Goal: Information Seeking & Learning: Learn about a topic

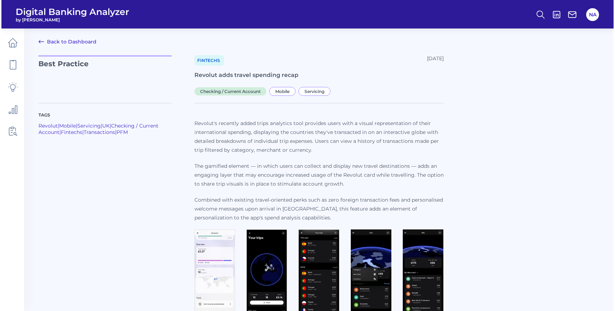
scroll to position [16, 0]
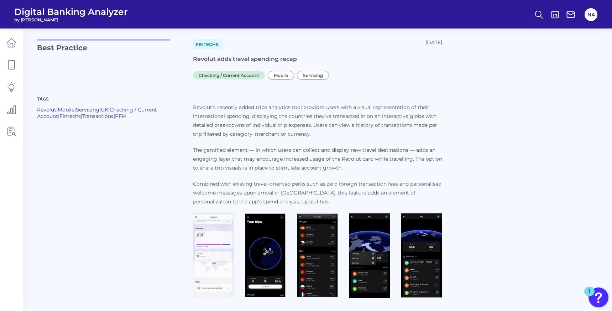
click at [210, 257] on img at bounding box center [213, 255] width 41 height 84
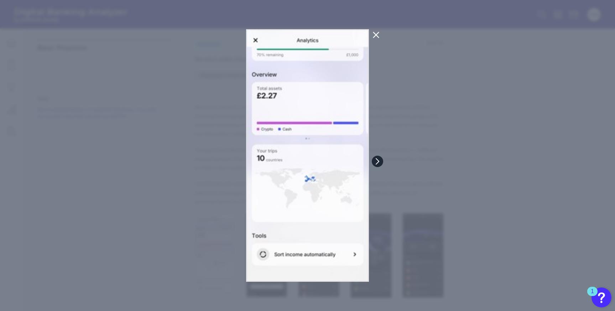
click at [380, 158] on icon at bounding box center [377, 161] width 6 height 6
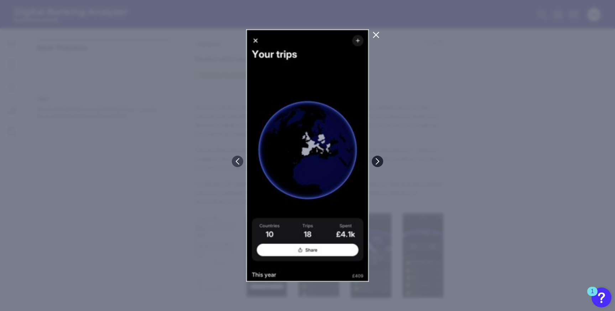
click at [380, 158] on icon at bounding box center [377, 161] width 6 height 6
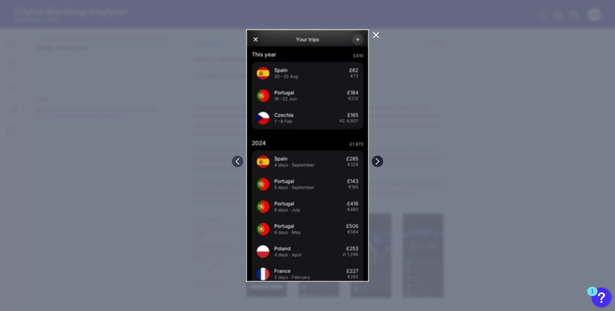
click at [380, 158] on icon at bounding box center [377, 161] width 6 height 6
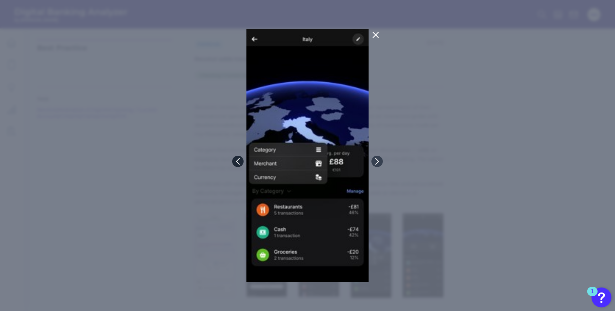
click at [240, 161] on icon at bounding box center [238, 161] width 6 height 6
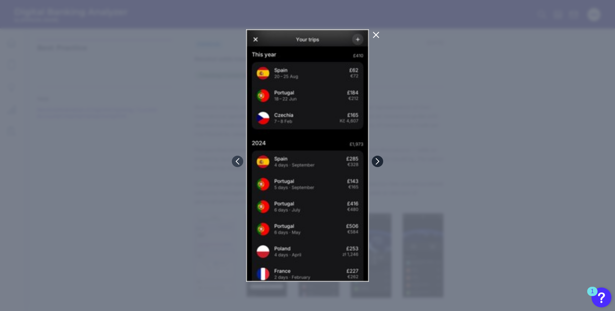
click at [380, 160] on icon at bounding box center [377, 161] width 6 height 6
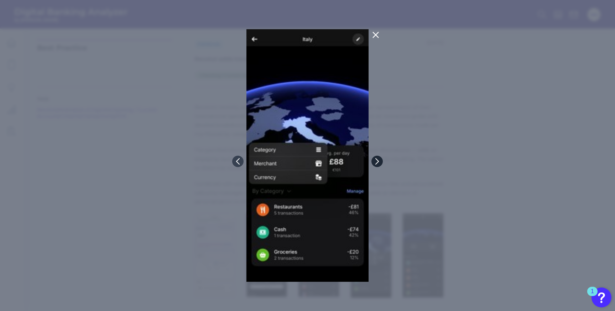
click at [380, 160] on button at bounding box center [376, 161] width 11 height 11
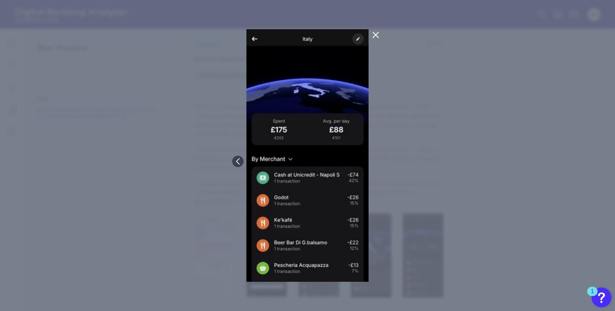
click at [380, 160] on div at bounding box center [307, 155] width 615 height 311
